Goal: Information Seeking & Learning: Learn about a topic

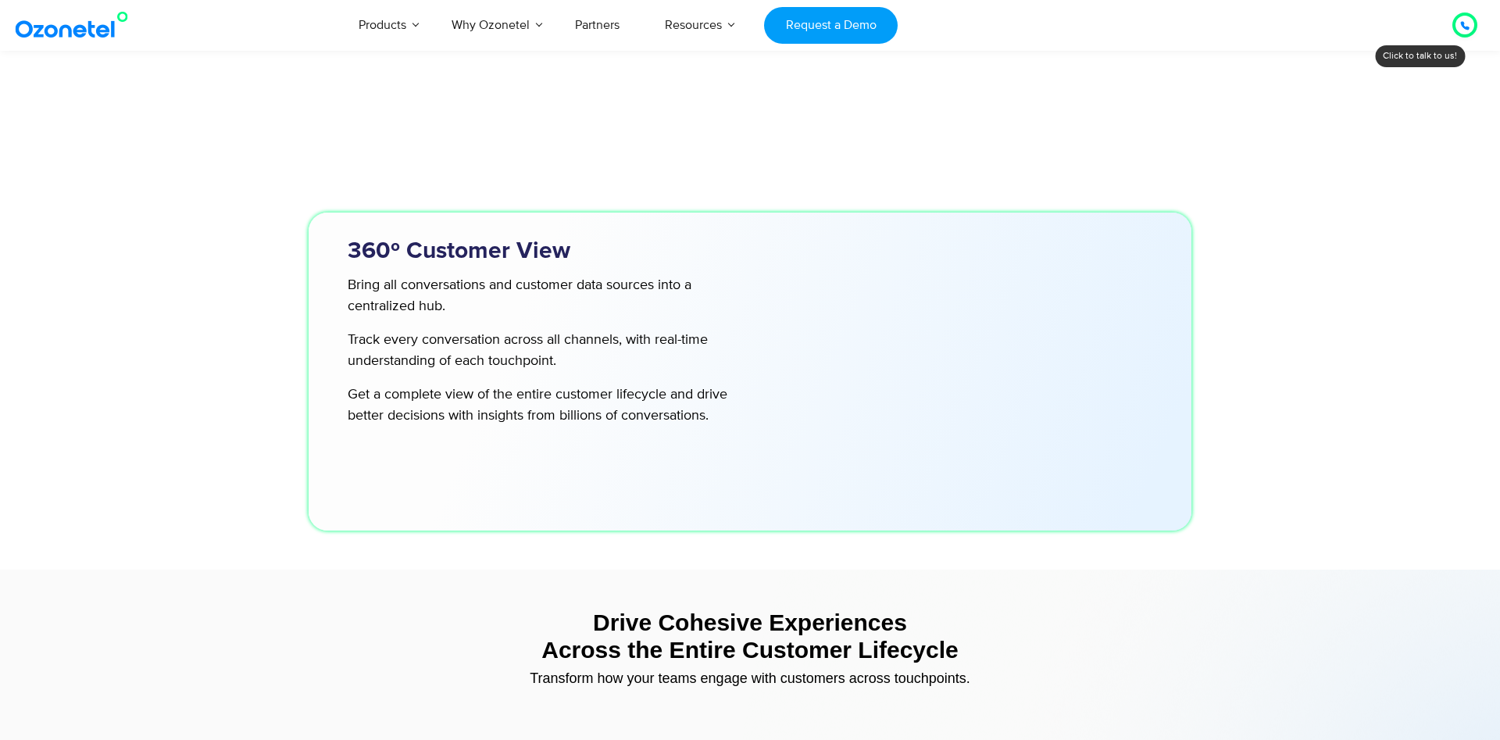
scroll to position [5420, 0]
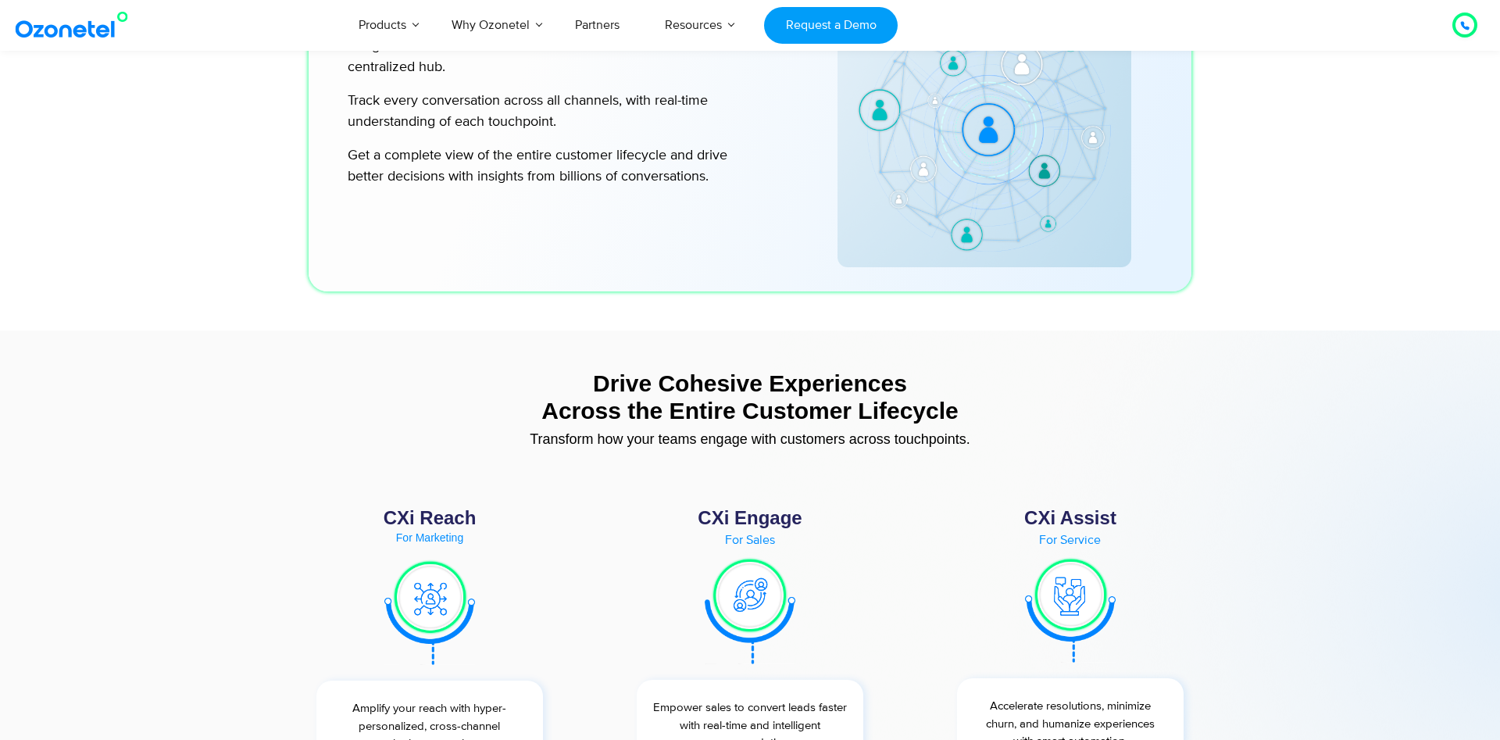
click at [1461, 24] on icon at bounding box center [1465, 26] width 8 height 8
click at [1467, 23] on icon at bounding box center [1465, 25] width 9 height 9
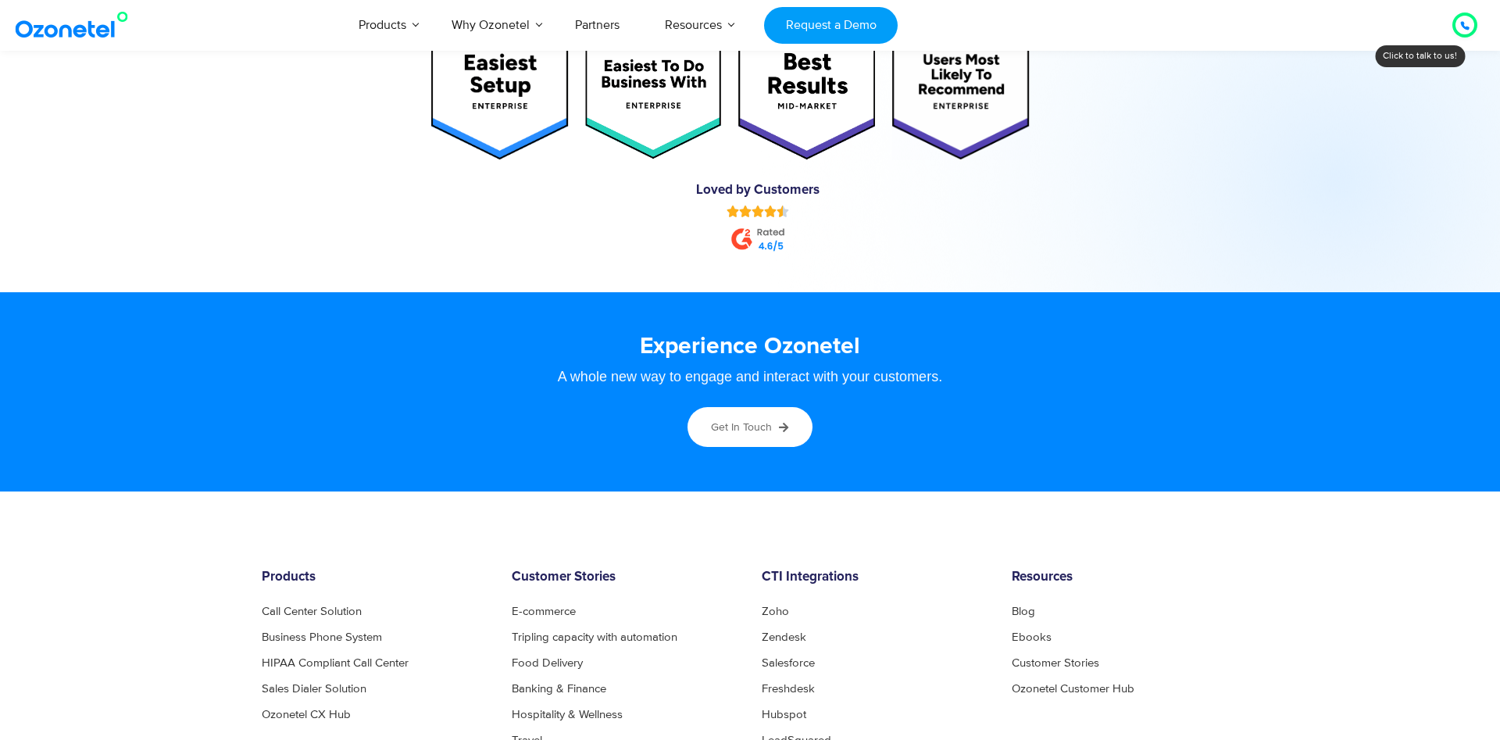
scroll to position [8448, 0]
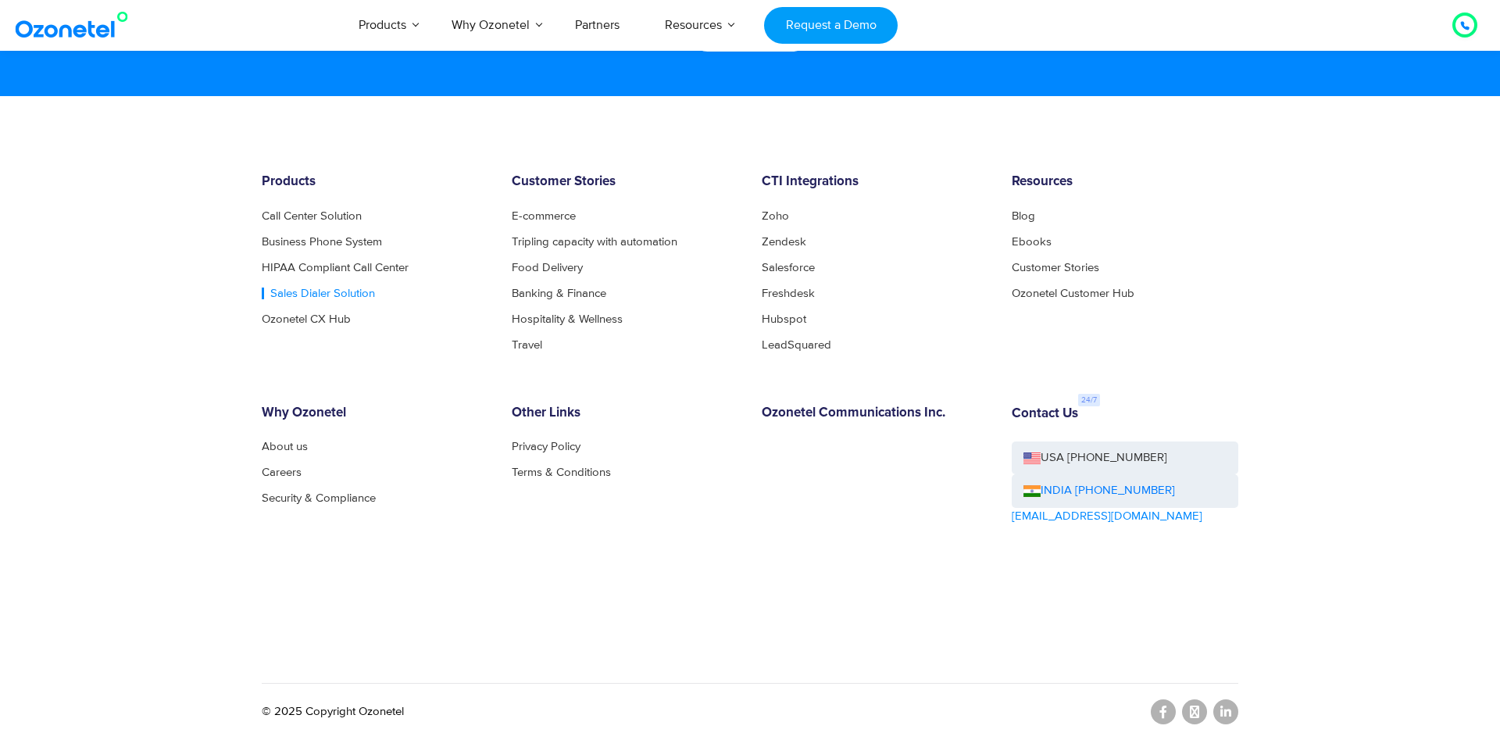
click at [327, 291] on link "Sales Dialer Solution" at bounding box center [318, 294] width 113 height 12
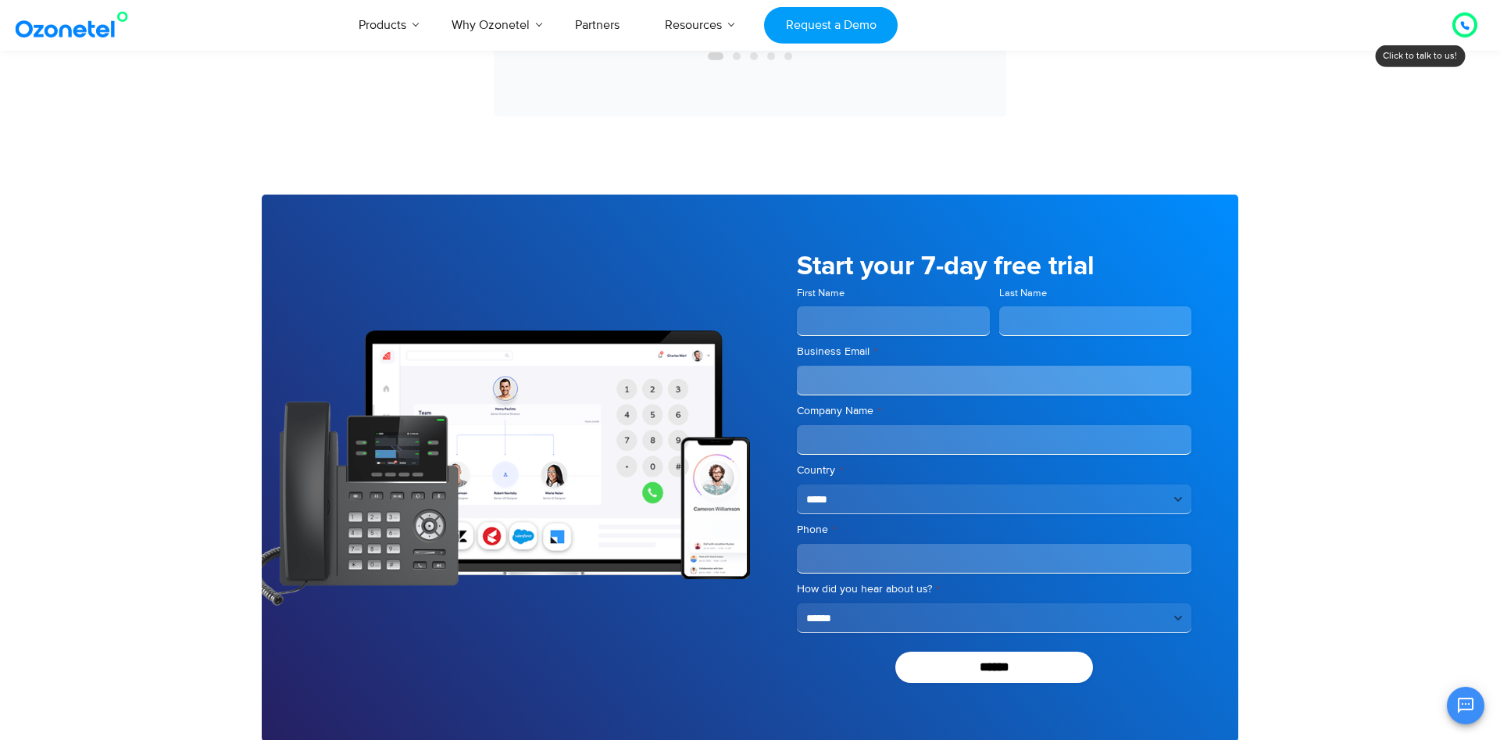
scroll to position [4464, 0]
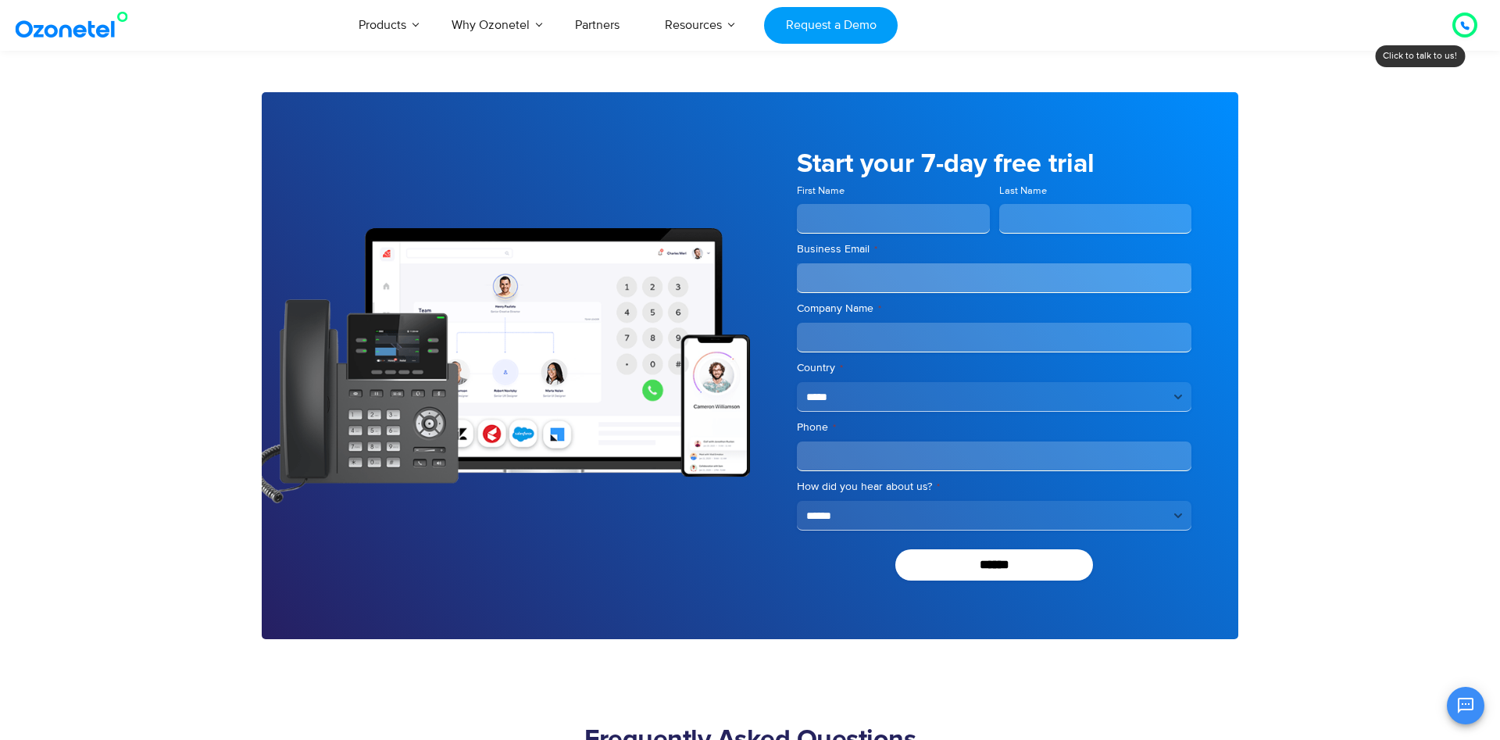
click at [1467, 710] on icon "Open chat" at bounding box center [1466, 706] width 16 height 16
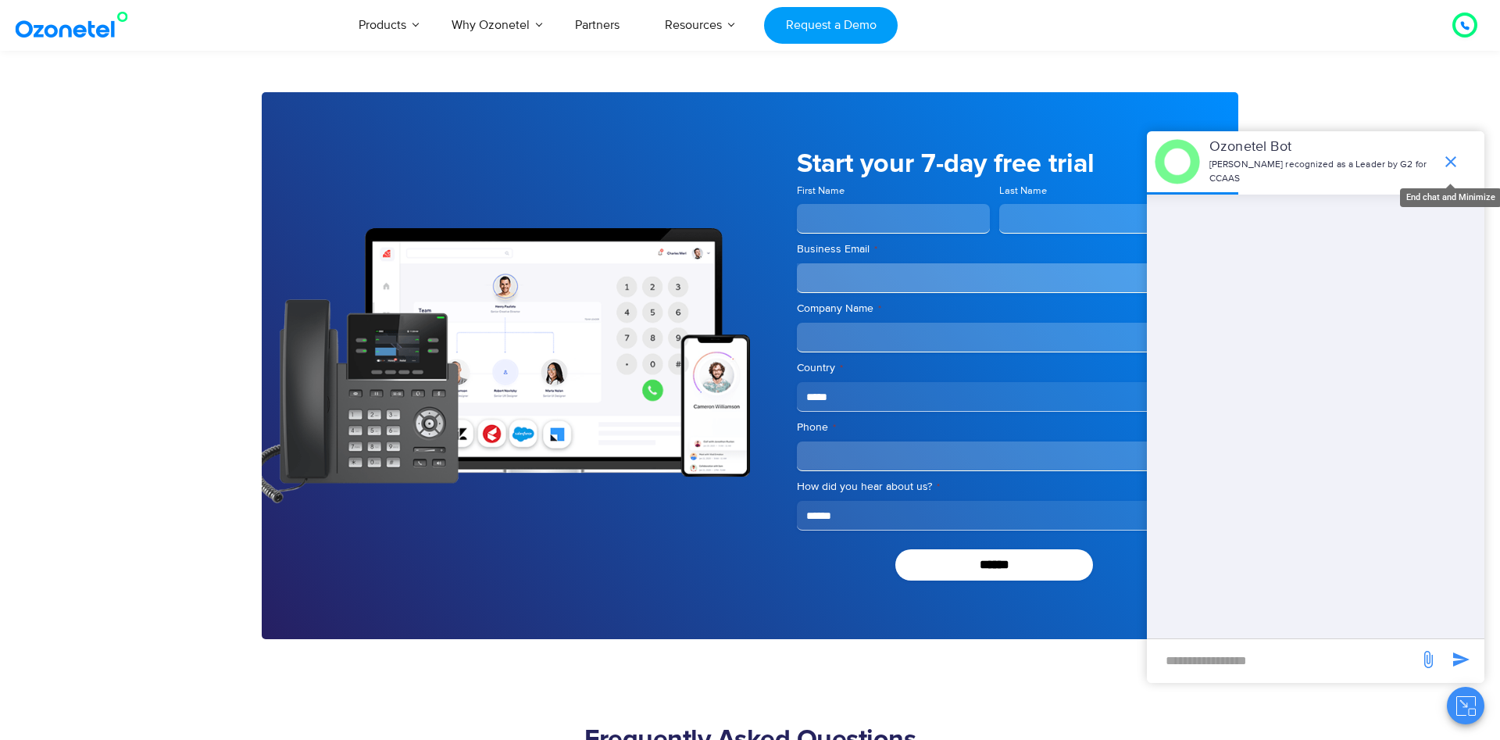
click at [1451, 156] on icon "end chat or minimize" at bounding box center [1451, 161] width 19 height 19
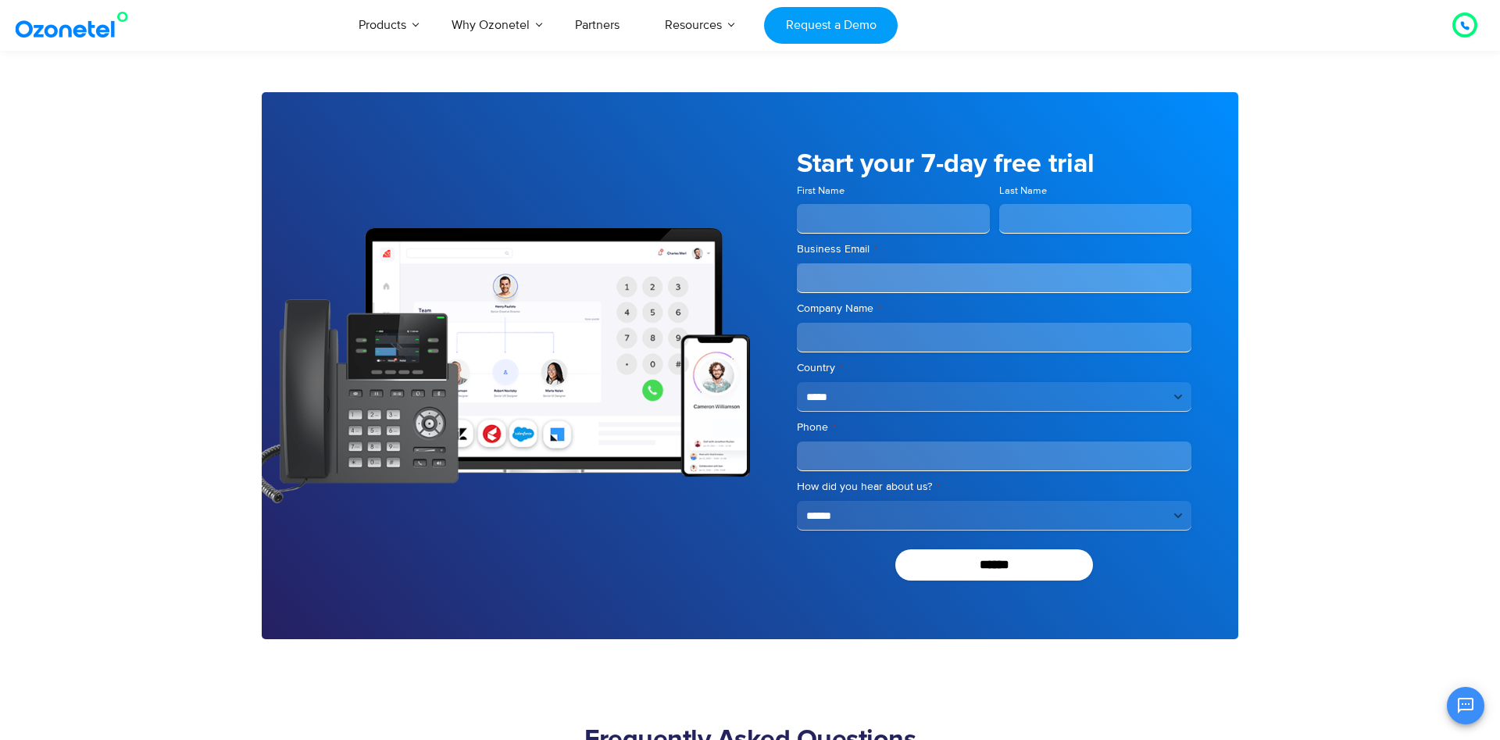
click at [892, 221] on input "First Name" at bounding box center [893, 219] width 193 height 30
select select "**********"
click option "**********" at bounding box center [0, 0] width 0 height 0
click at [877, 221] on input "First Name" at bounding box center [893, 219] width 193 height 30
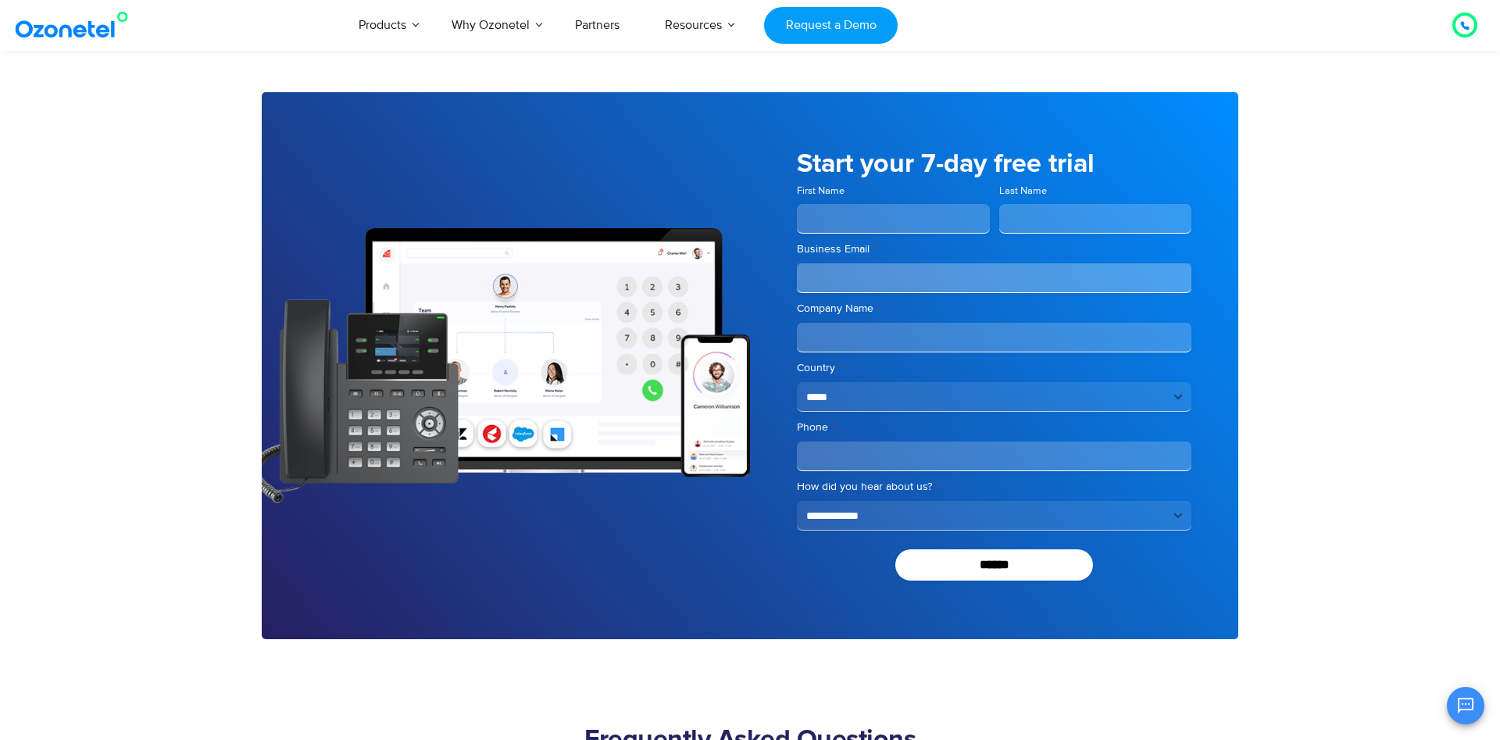
click at [877, 221] on input "First Name" at bounding box center [893, 219] width 193 height 30
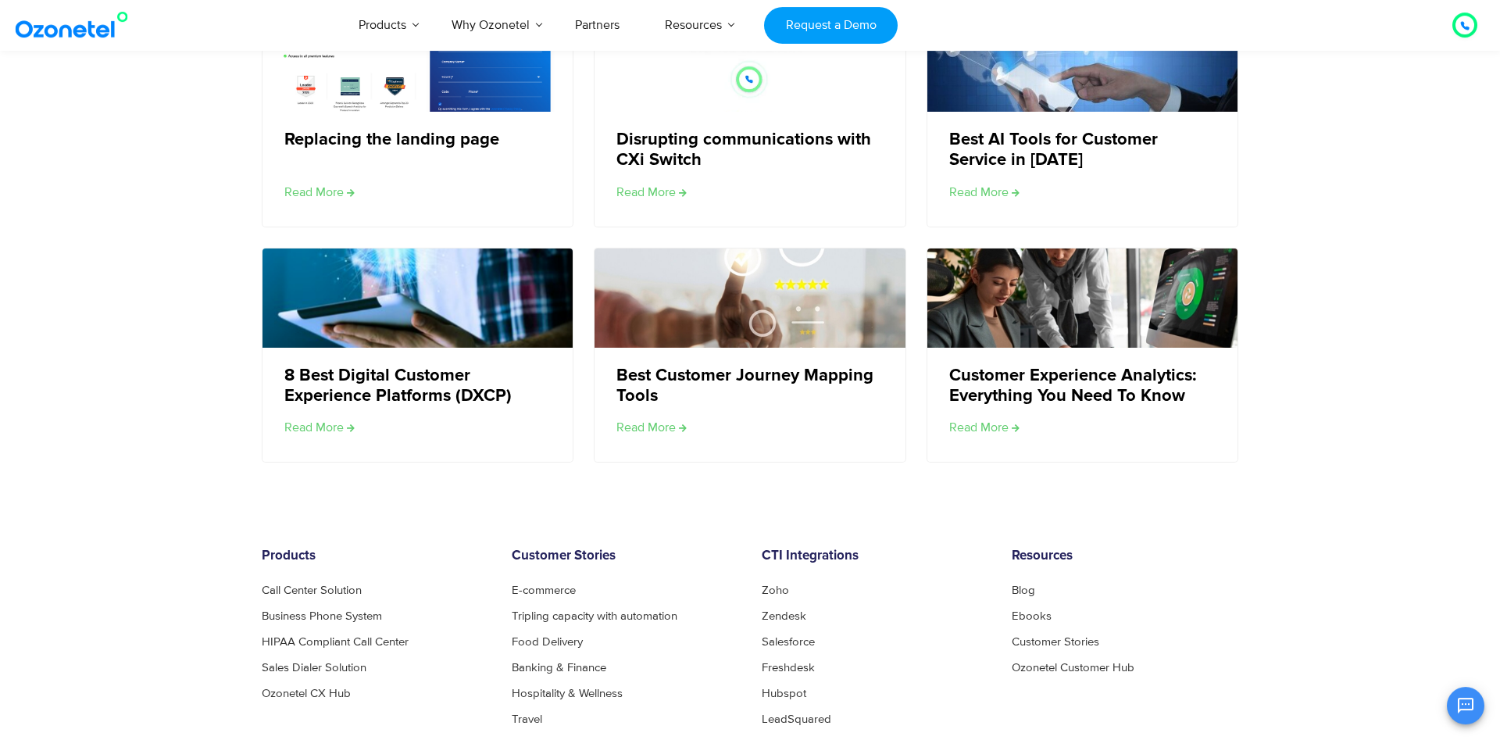
scroll to position [5739, 0]
